Goal: Transaction & Acquisition: Purchase product/service

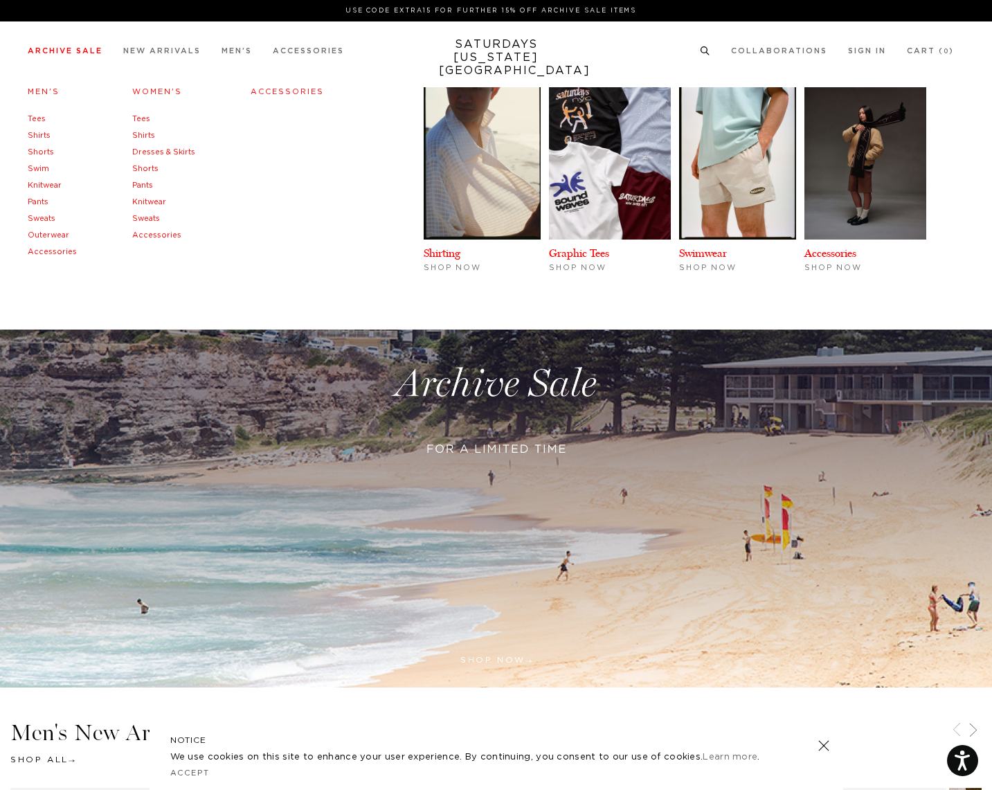
click at [43, 90] on link "Men's" at bounding box center [44, 92] width 32 height 8
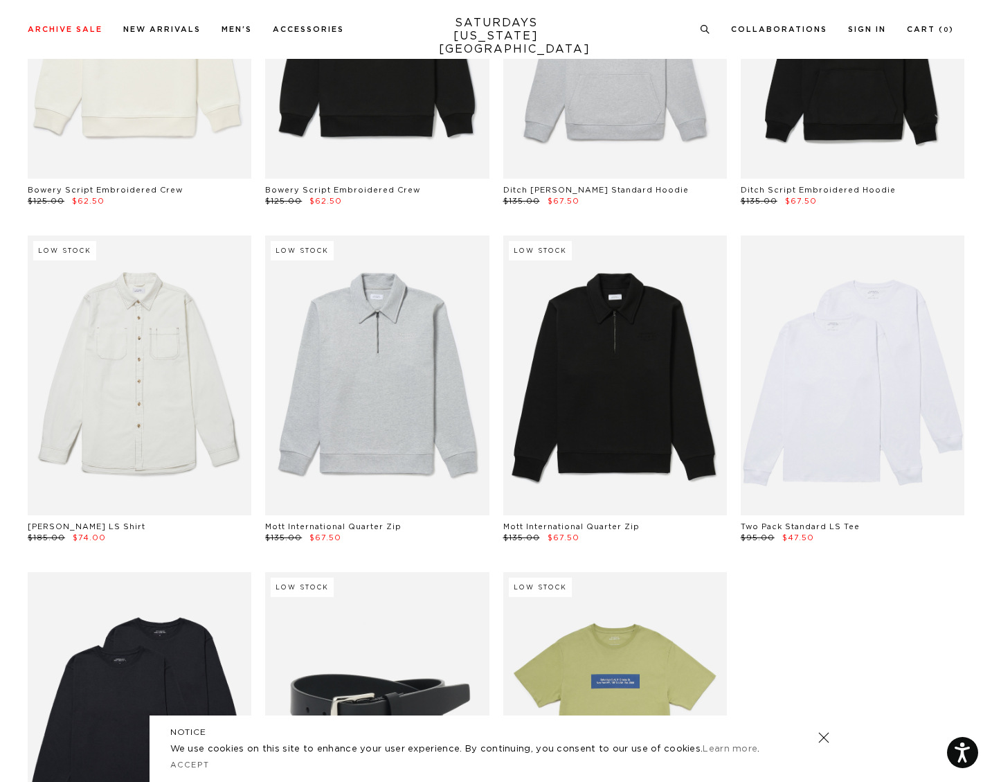
scroll to position [27258, 0]
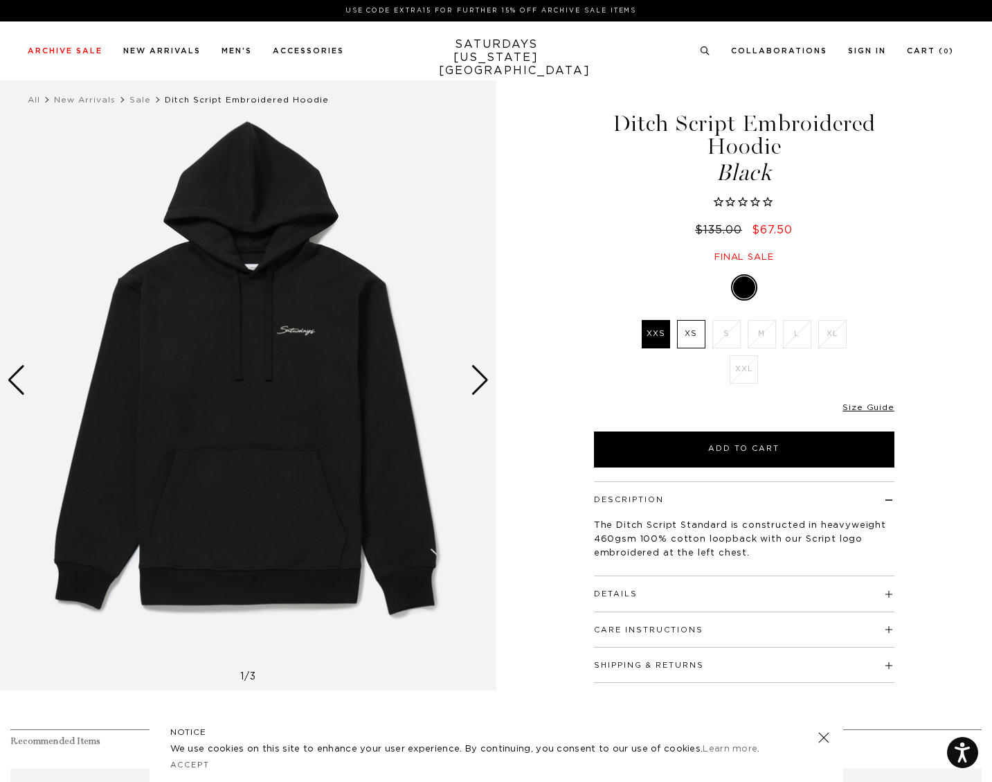
click at [488, 384] on div "Next slide" at bounding box center [480, 380] width 19 height 30
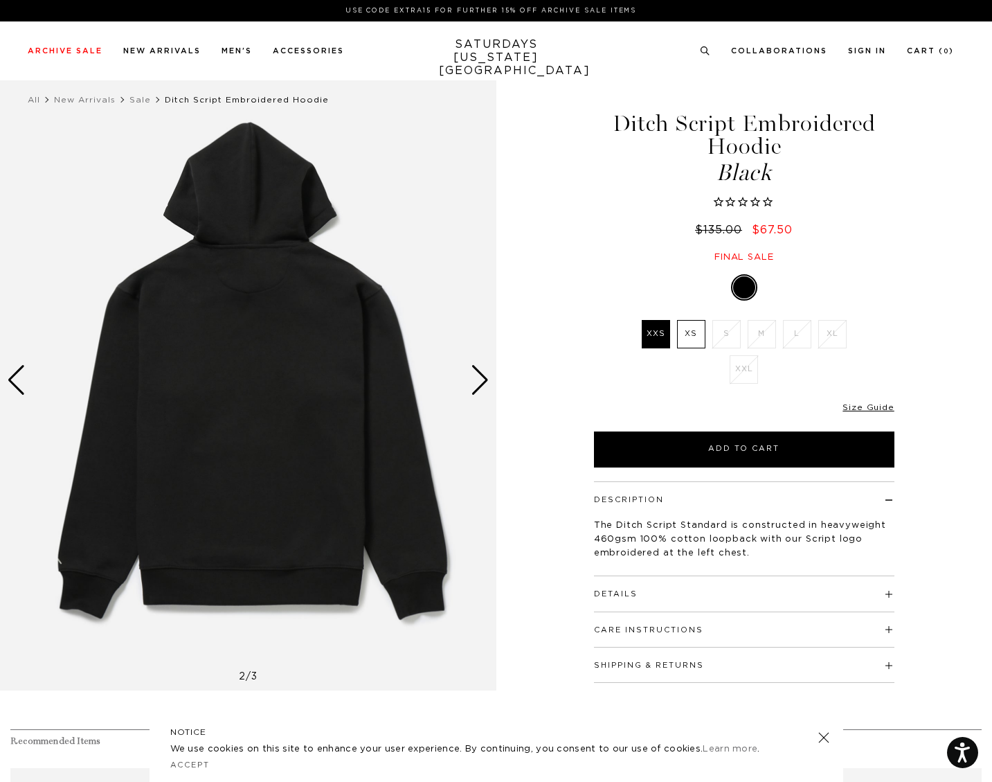
click at [488, 384] on div "Next slide" at bounding box center [480, 380] width 19 height 30
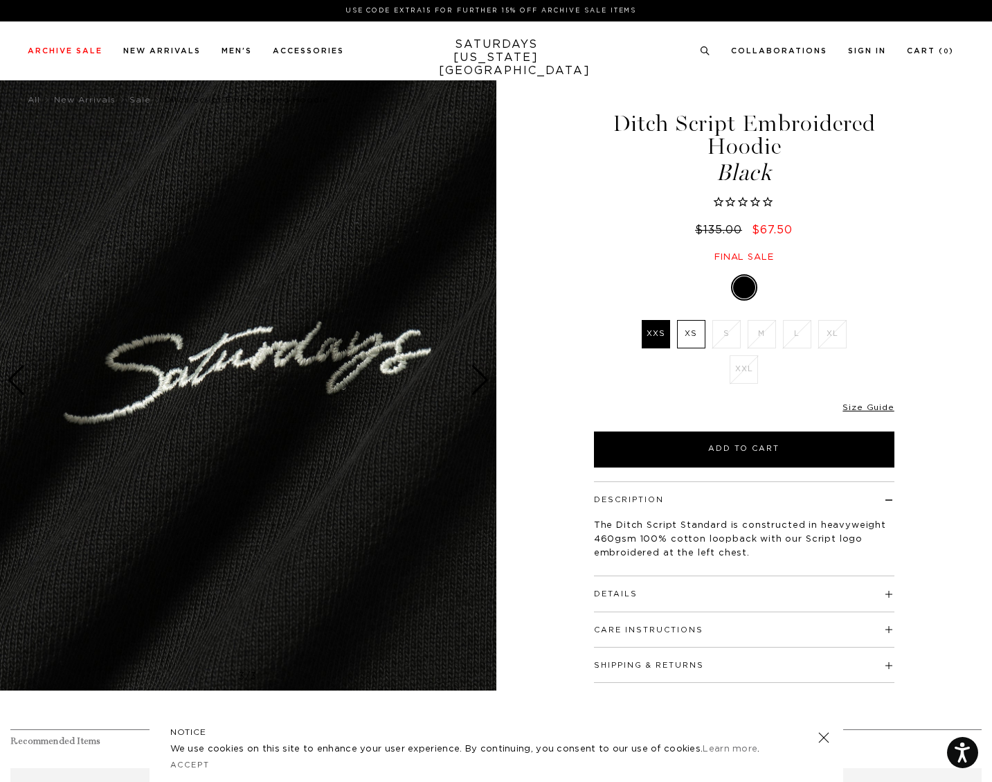
click at [488, 384] on div "Next slide" at bounding box center [480, 380] width 19 height 30
